Goal: Task Accomplishment & Management: Complete application form

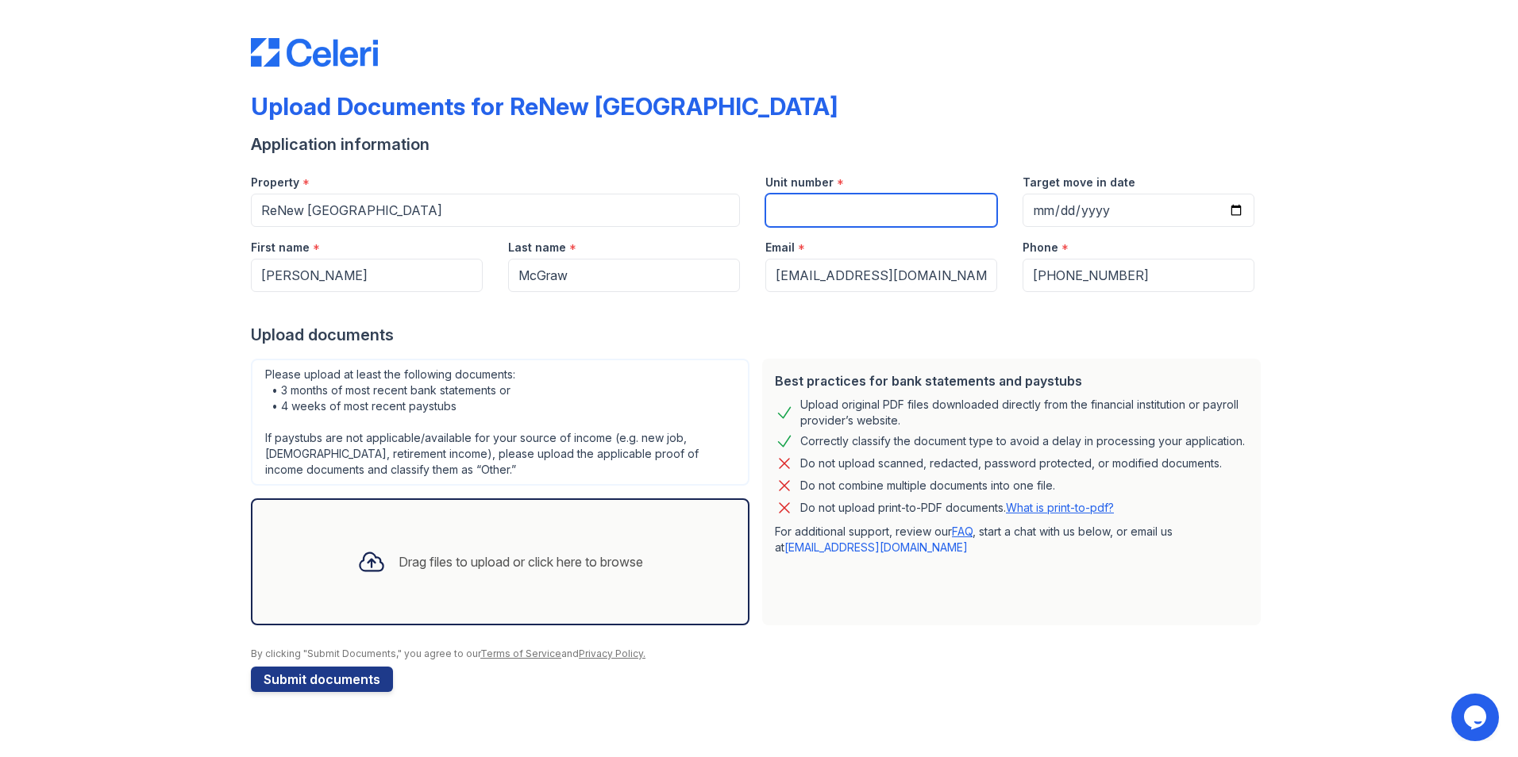
click at [650, 209] on input "Unit number" at bounding box center [881, 210] width 232 height 33
click at [650, 212] on input "Target move in date" at bounding box center [1139, 210] width 232 height 33
type input "[DATE]"
click at [650, 218] on input "Unit number" at bounding box center [881, 210] width 232 height 33
type input "?"
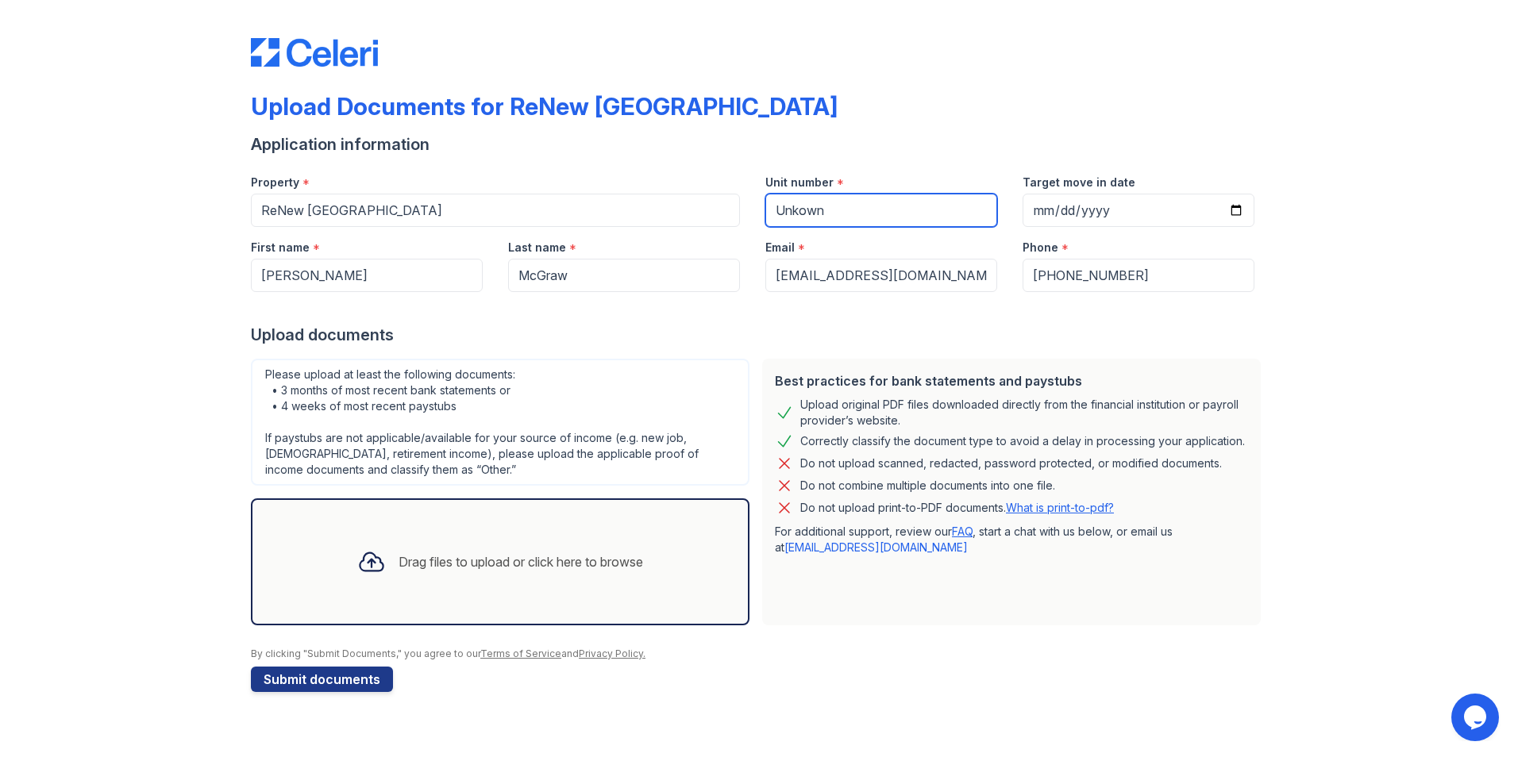
type input "Unkown"
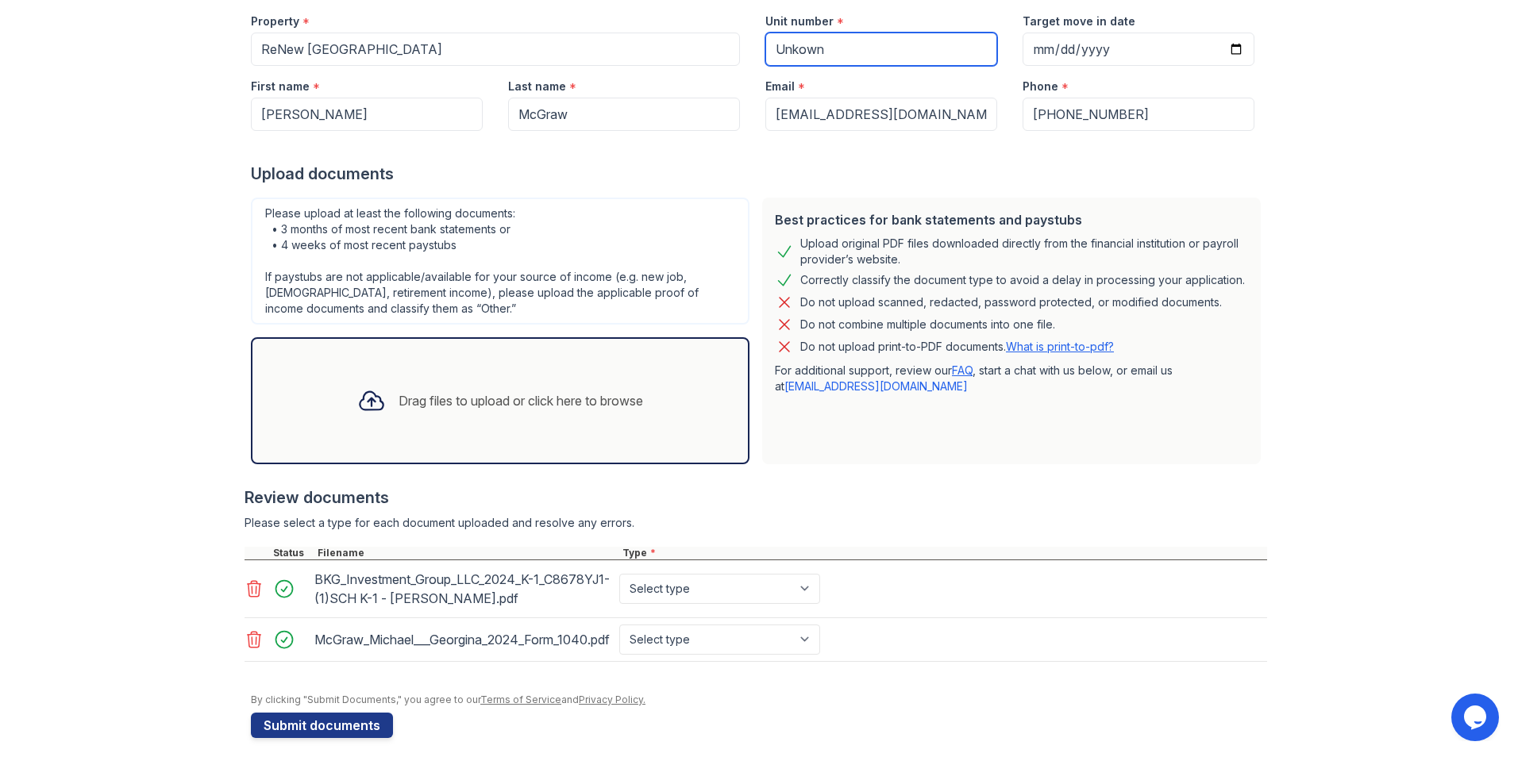
scroll to position [174, 0]
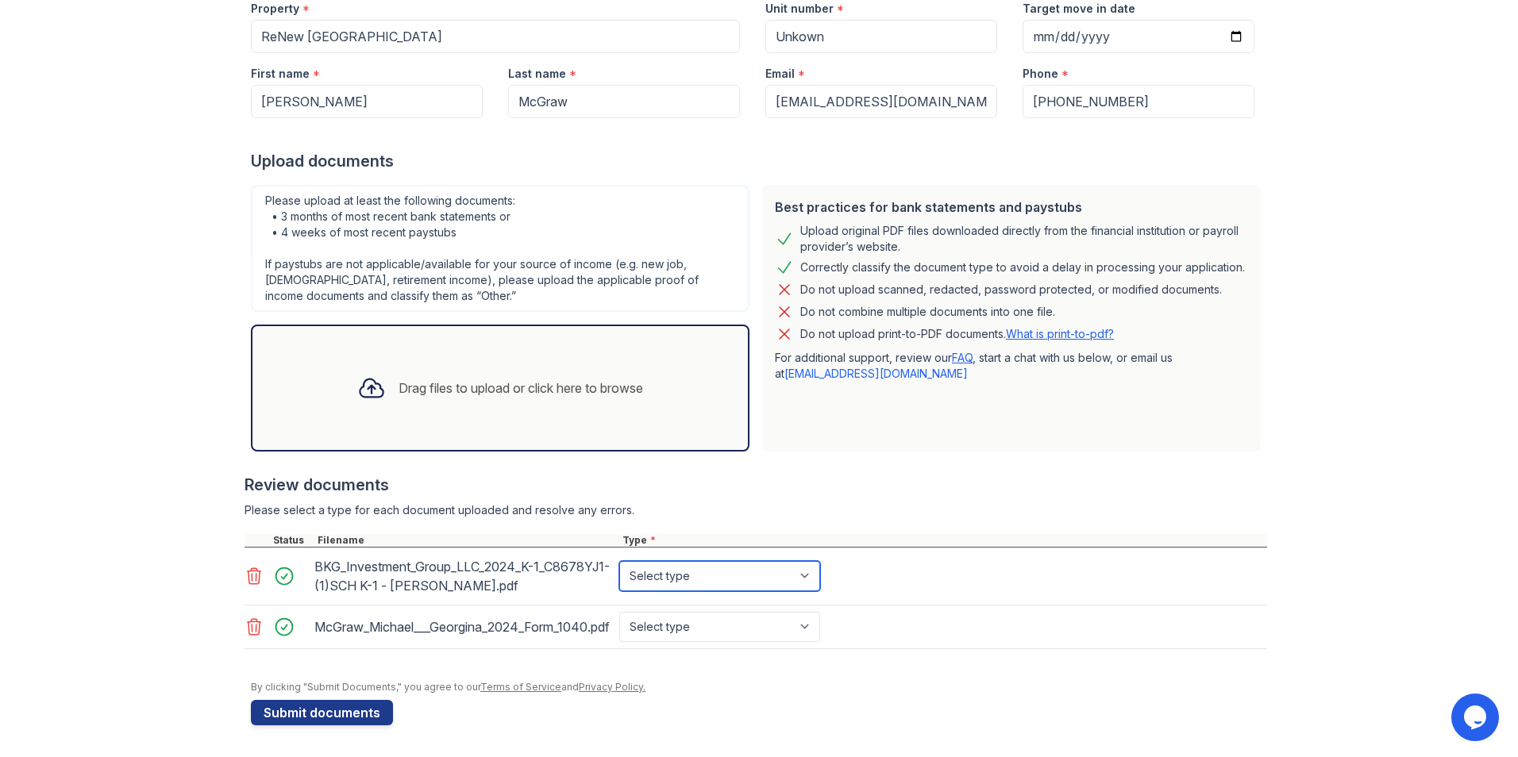
drag, startPoint x: 802, startPoint y: 578, endPoint x: 790, endPoint y: 578, distance: 11.9
click at [650, 578] on select "Select type Paystub Bank Statement Offer Letter Tax Documents Benefit Award Let…" at bounding box center [719, 576] width 201 height 30
select select "tax_documents"
click at [619, 561] on select "Select type Paystub Bank Statement Offer Letter Tax Documents Benefit Award Let…" at bounding box center [719, 576] width 201 height 30
click at [650, 630] on select "Select type Paystub Bank Statement Offer Letter Tax Documents Benefit Award Let…" at bounding box center [719, 627] width 201 height 30
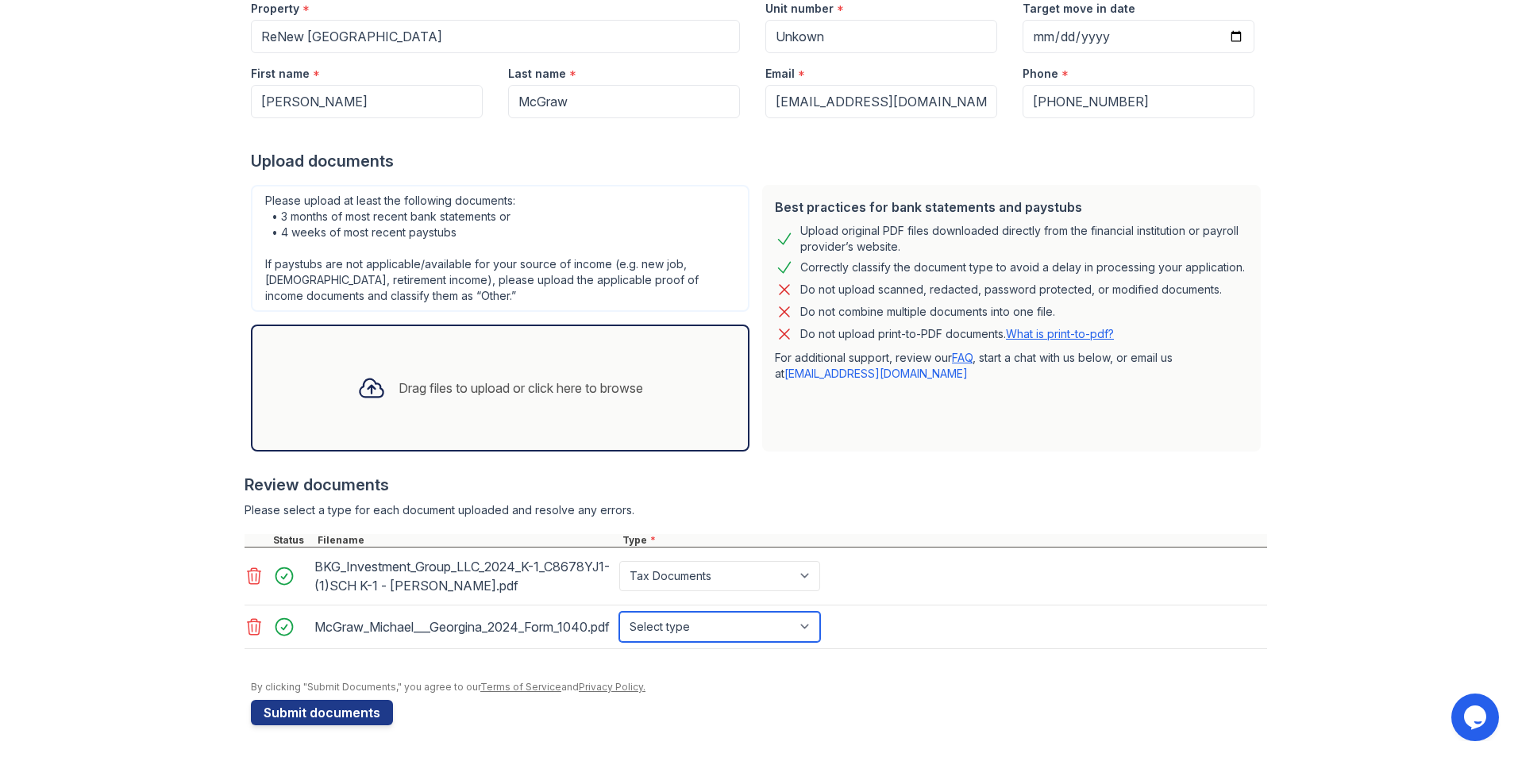
select select "tax_documents"
click at [619, 612] on select "Select type Paystub Bank Statement Offer Letter Tax Documents Benefit Award Let…" at bounding box center [719, 627] width 201 height 30
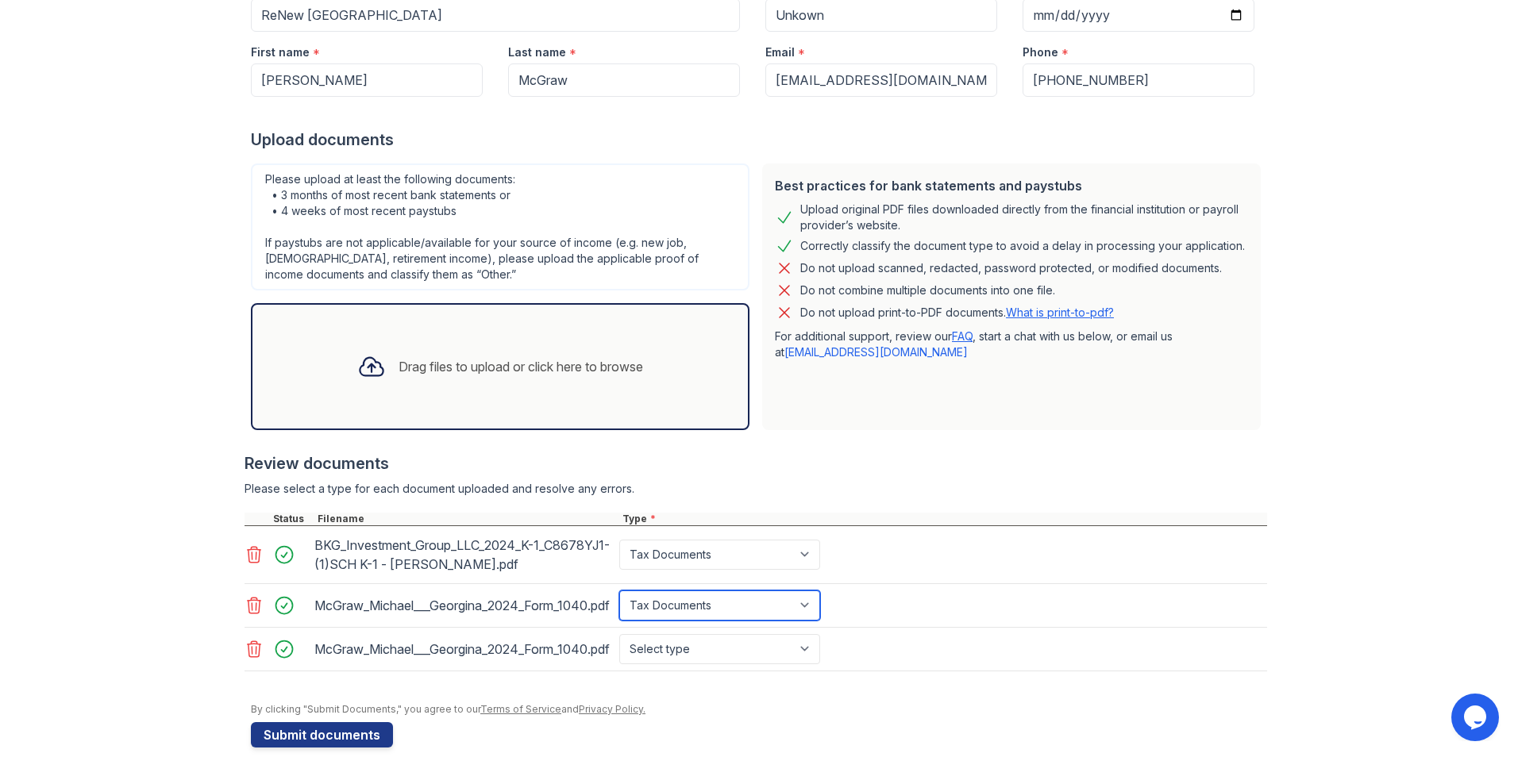
scroll to position [218, 0]
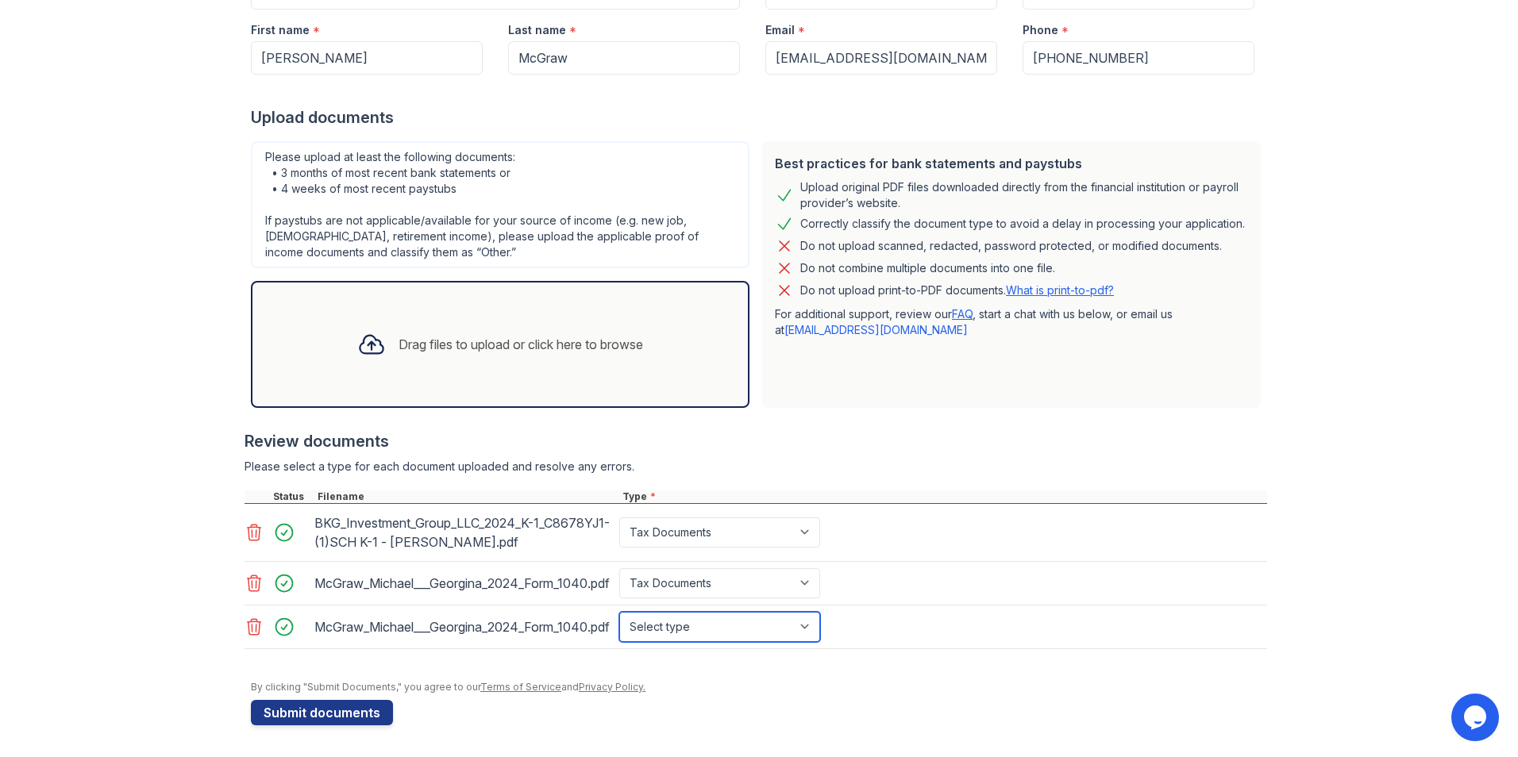
click at [650, 630] on select "Select type Paystub Bank Statement Offer Letter Tax Documents Benefit Award Let…" at bounding box center [719, 627] width 201 height 30
select select "tax_documents"
click at [619, 612] on select "Select type Paystub Bank Statement Offer Letter Tax Documents Benefit Award Let…" at bounding box center [719, 627] width 201 height 30
click at [295, 712] on button "Submit documents" at bounding box center [322, 712] width 142 height 25
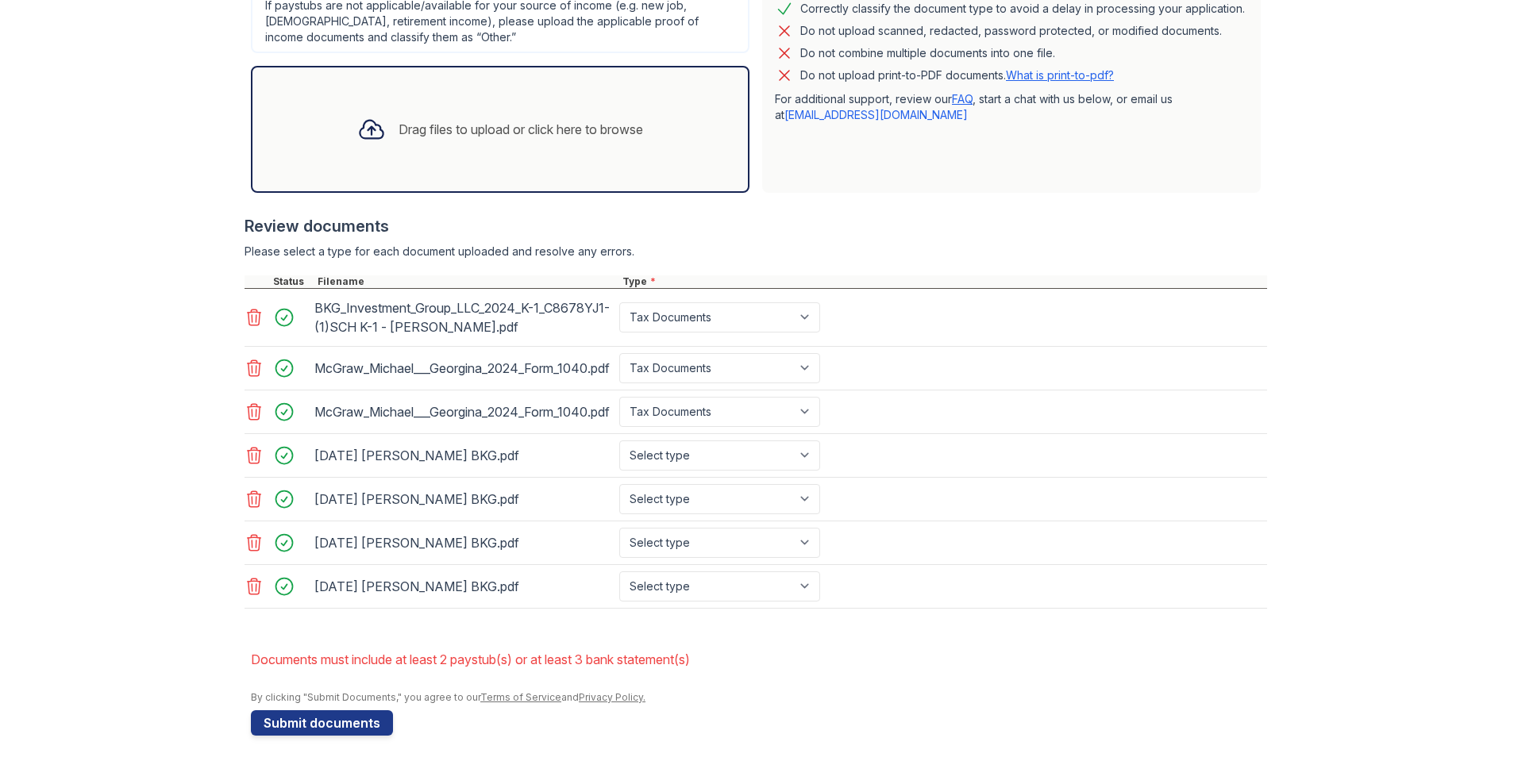
scroll to position [487, 0]
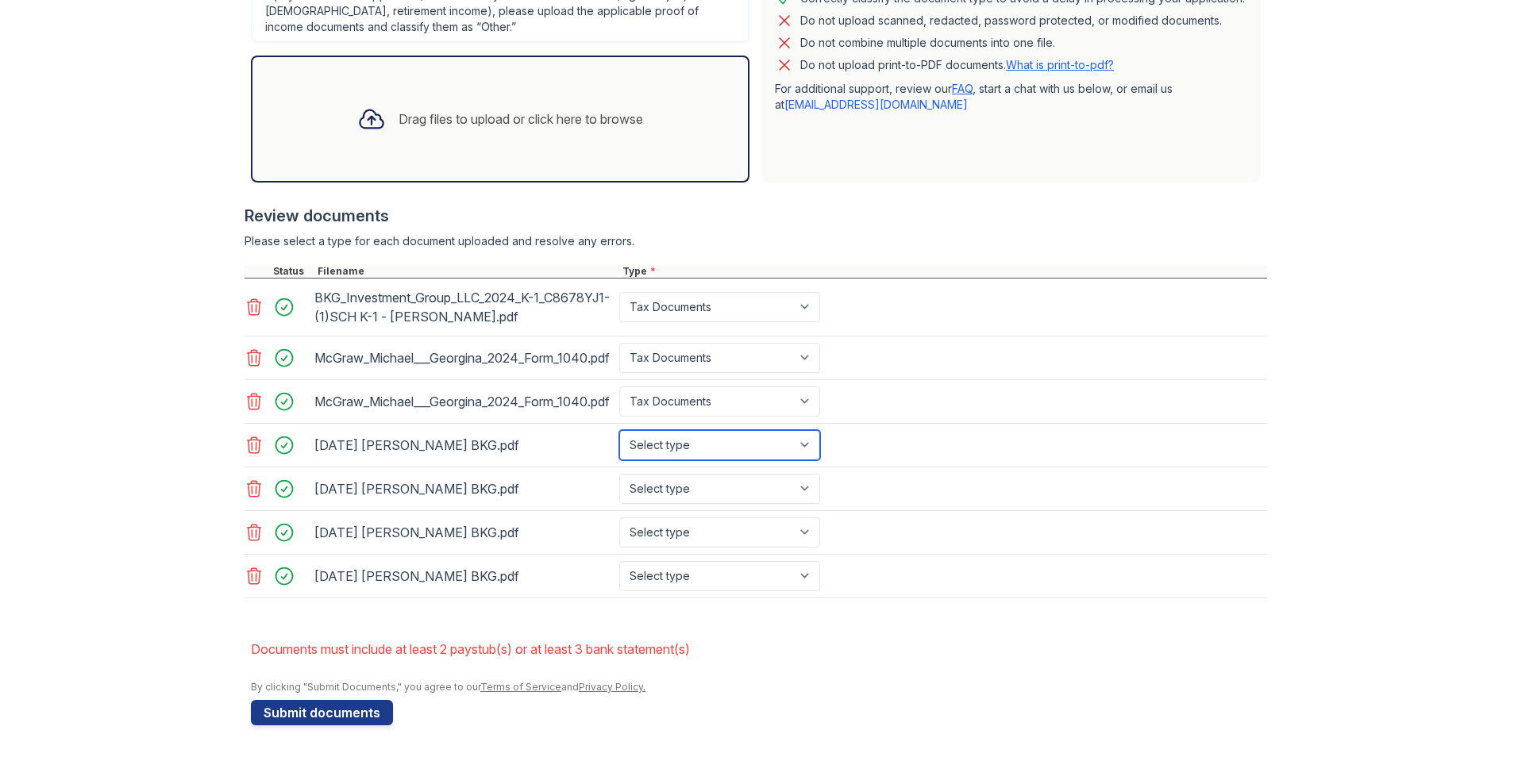
click at [650, 449] on select "Select type Paystub Bank Statement Offer Letter Tax Documents Benefit Award Let…" at bounding box center [719, 445] width 201 height 30
select select "bank_statement"
click at [619, 430] on select "Select type Paystub Bank Statement Offer Letter Tax Documents Benefit Award Let…" at bounding box center [719, 445] width 201 height 30
click at [650, 491] on select "Select type Paystub Bank Statement Offer Letter Tax Documents Benefit Award Let…" at bounding box center [719, 489] width 201 height 30
click at [619, 474] on select "Select type Paystub Bank Statement Offer Letter Tax Documents Benefit Award Let…" at bounding box center [719, 489] width 201 height 30
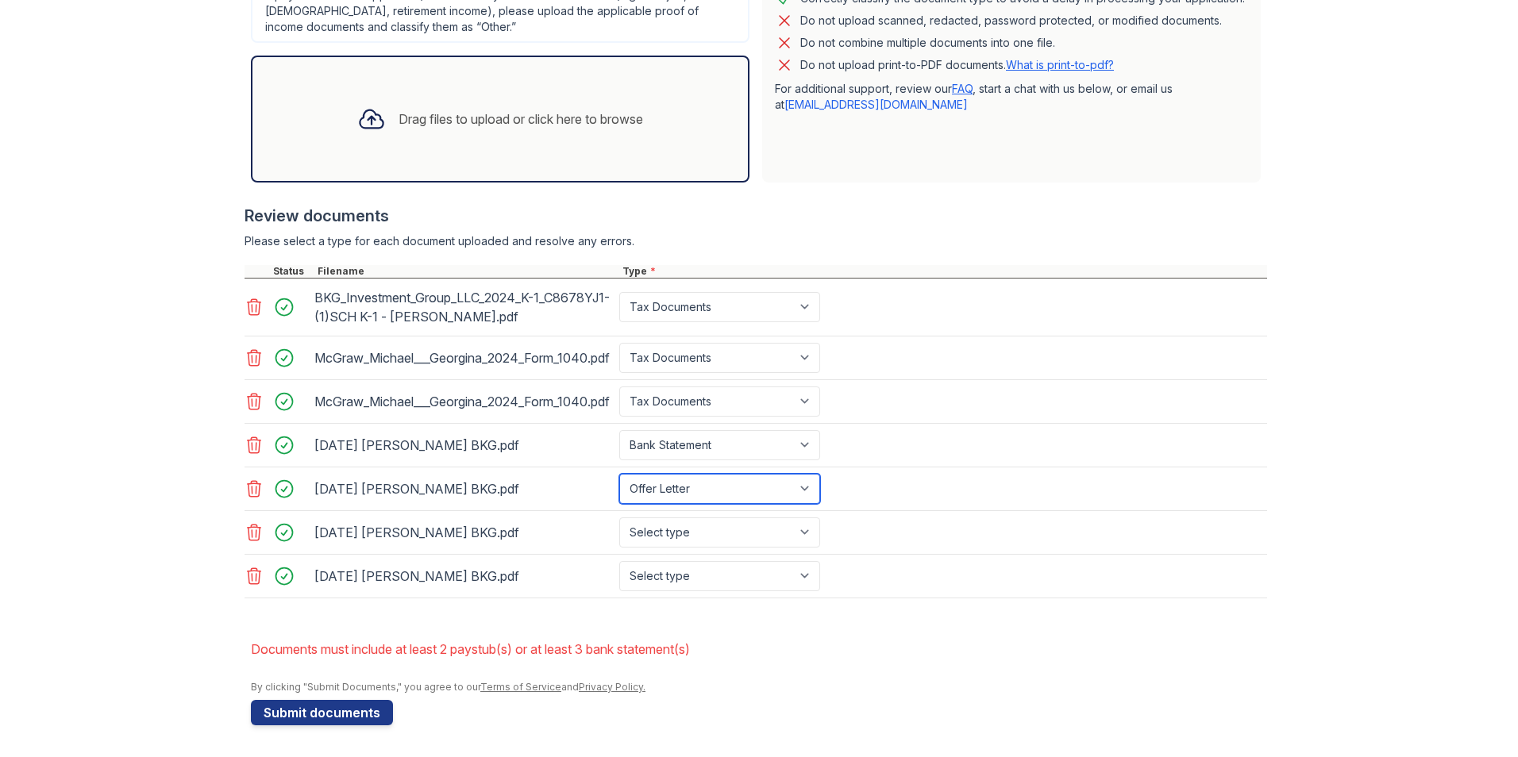
click at [650, 491] on select "Select type Paystub Bank Statement Offer Letter Tax Documents Benefit Award Let…" at bounding box center [719, 489] width 201 height 30
select select "bank_statement"
click at [619, 474] on select "Select type Paystub Bank Statement Offer Letter Tax Documents Benefit Award Let…" at bounding box center [719, 489] width 201 height 30
click at [650, 538] on select "Select type Paystub Bank Statement Offer Letter Tax Documents Benefit Award Let…" at bounding box center [719, 533] width 201 height 30
select select "bank_statement"
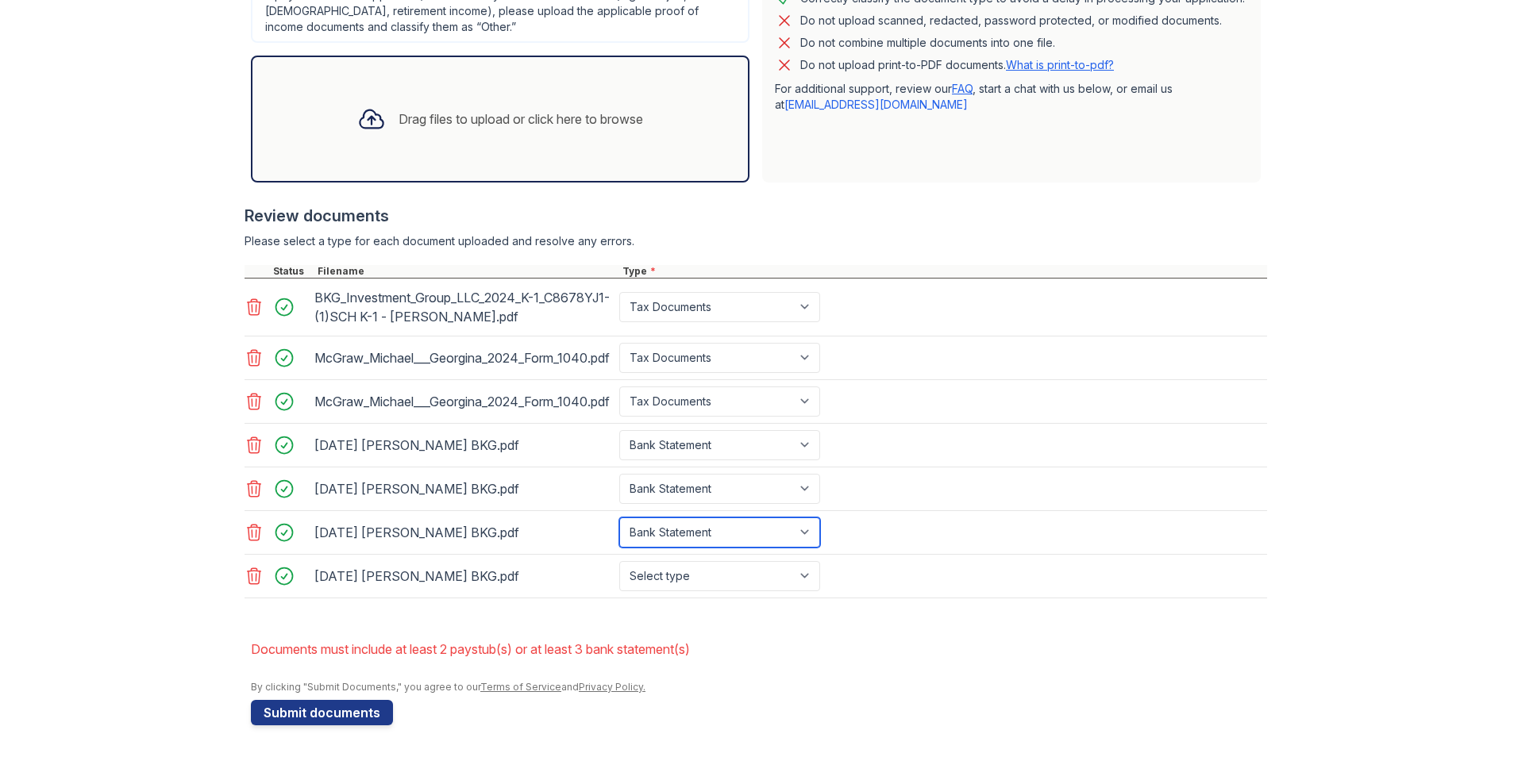
click at [619, 518] on select "Select type Paystub Bank Statement Offer Letter Tax Documents Benefit Award Let…" at bounding box center [719, 533] width 201 height 30
click at [650, 567] on select "Select type Paystub Bank Statement Offer Letter Tax Documents Benefit Award Let…" at bounding box center [719, 576] width 201 height 30
select select "bank_statement"
click at [619, 561] on select "Select type Paystub Bank Statement Offer Letter Tax Documents Benefit Award Let…" at bounding box center [719, 576] width 201 height 30
click at [322, 714] on button "Submit documents" at bounding box center [322, 712] width 142 height 25
